Goal: Subscribe to service/newsletter

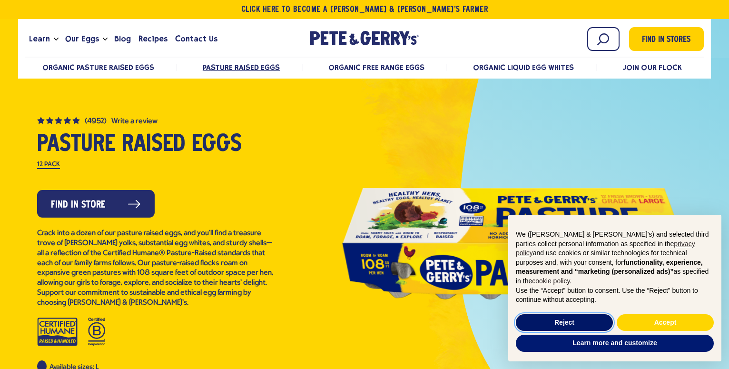
click at [579, 326] on button "Reject" at bounding box center [564, 322] width 97 height 17
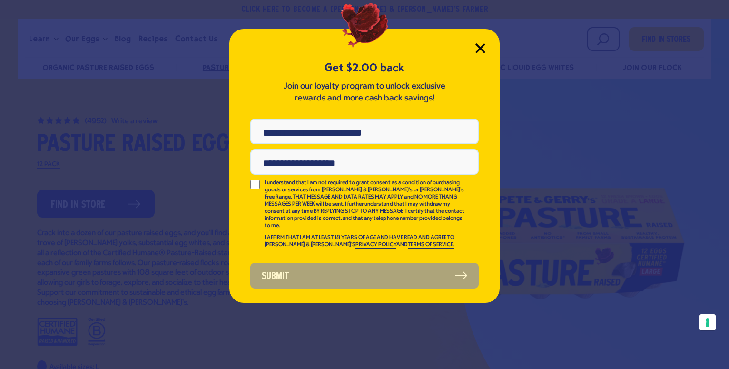
click at [476, 49] on icon "Close Modal" at bounding box center [481, 48] width 10 height 10
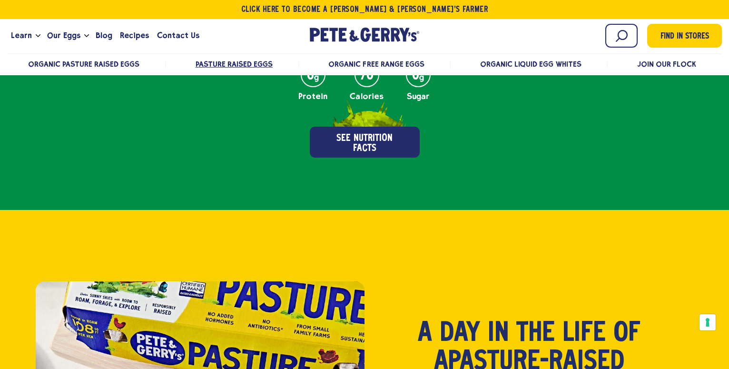
scroll to position [437, 0]
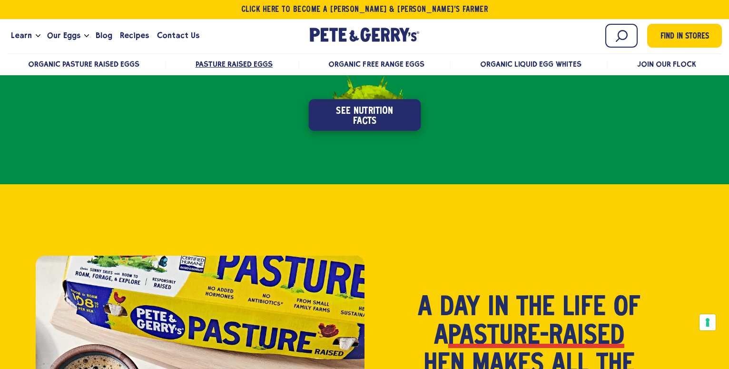
click at [375, 112] on button "See Nutrition Facts" at bounding box center [364, 114] width 112 height 31
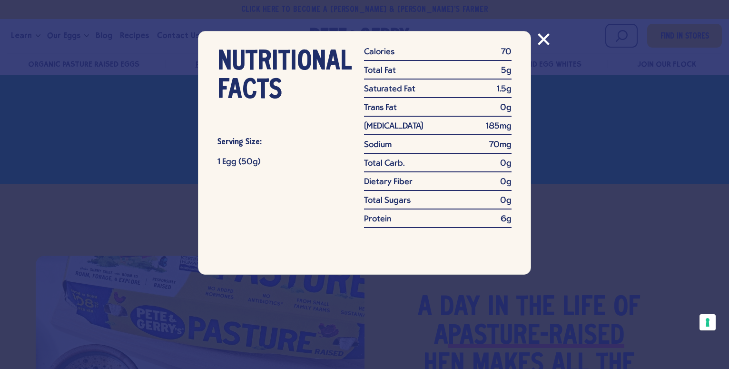
scroll to position [0, 0]
click at [547, 38] on icon "Close modal" at bounding box center [544, 39] width 10 height 10
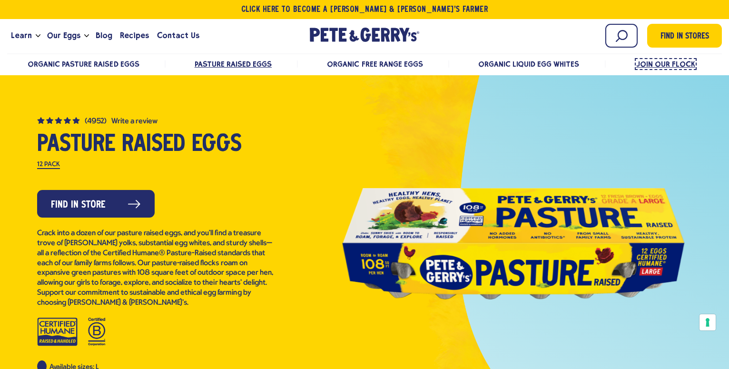
click at [676, 62] on span "Join Our Flock" at bounding box center [665, 64] width 59 height 9
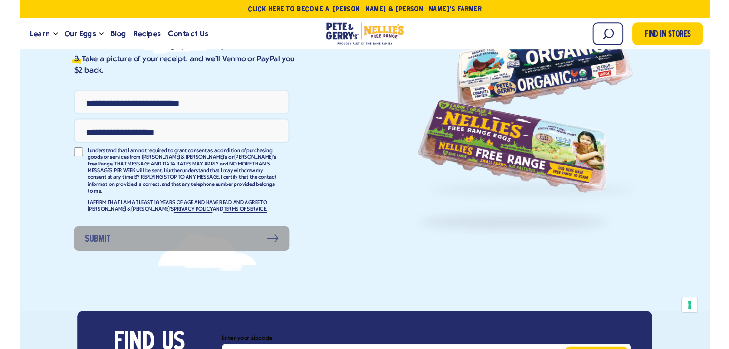
scroll to position [194, 0]
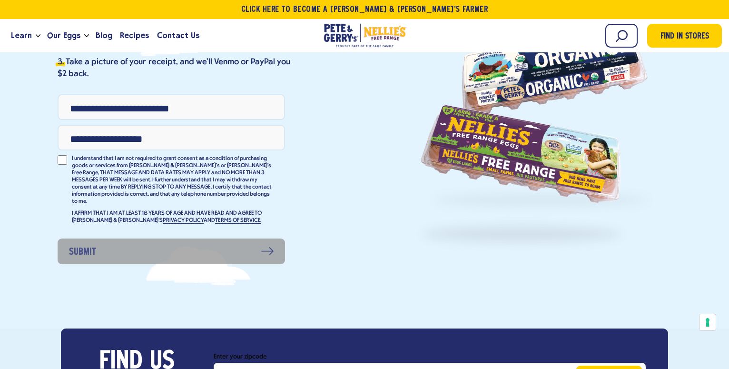
click at [215, 218] on link "TERMS OF SERVICE." at bounding box center [238, 221] width 46 height 7
click at [163, 218] on link "PRIVACY POLICY" at bounding box center [183, 221] width 41 height 7
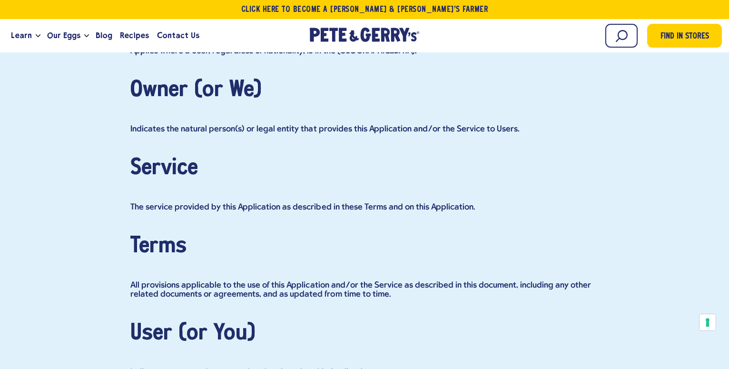
scroll to position [5730, 0]
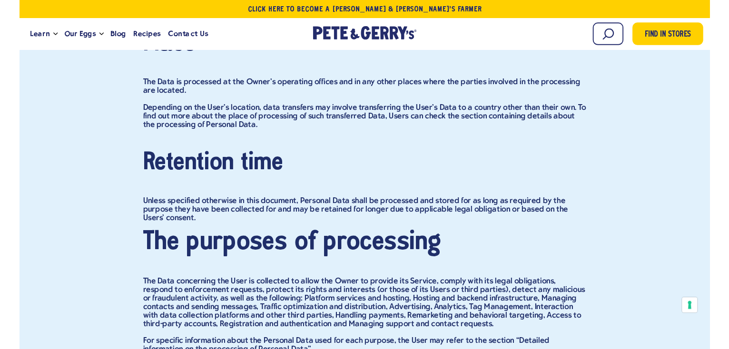
scroll to position [1067, 0]
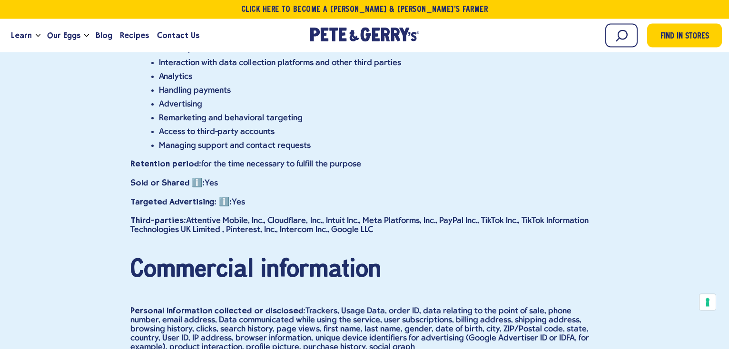
scroll to position [9274, 0]
